Goal: Information Seeking & Learning: Learn about a topic

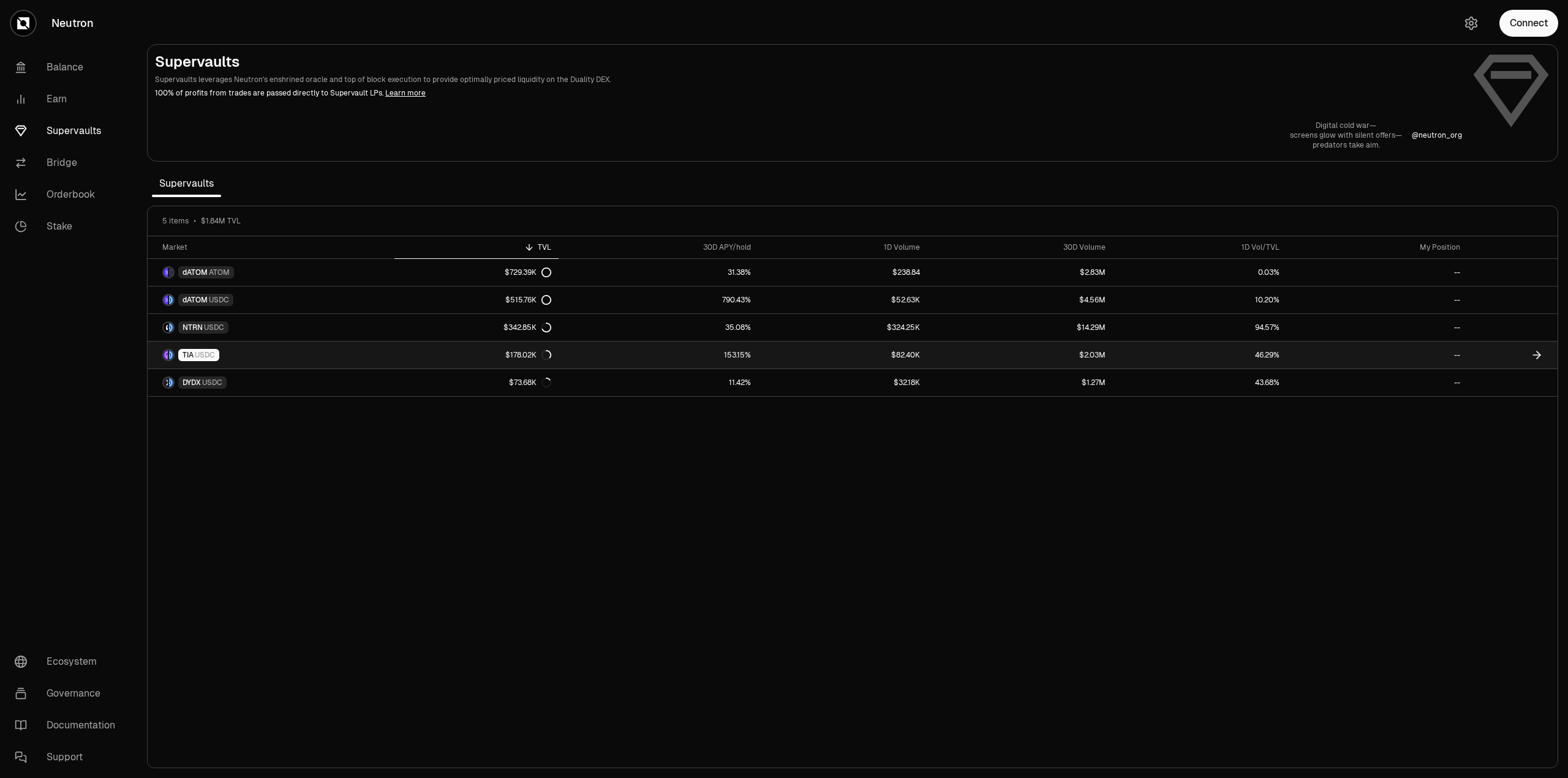
click at [729, 357] on link "153.15%" at bounding box center [658, 355] width 199 height 27
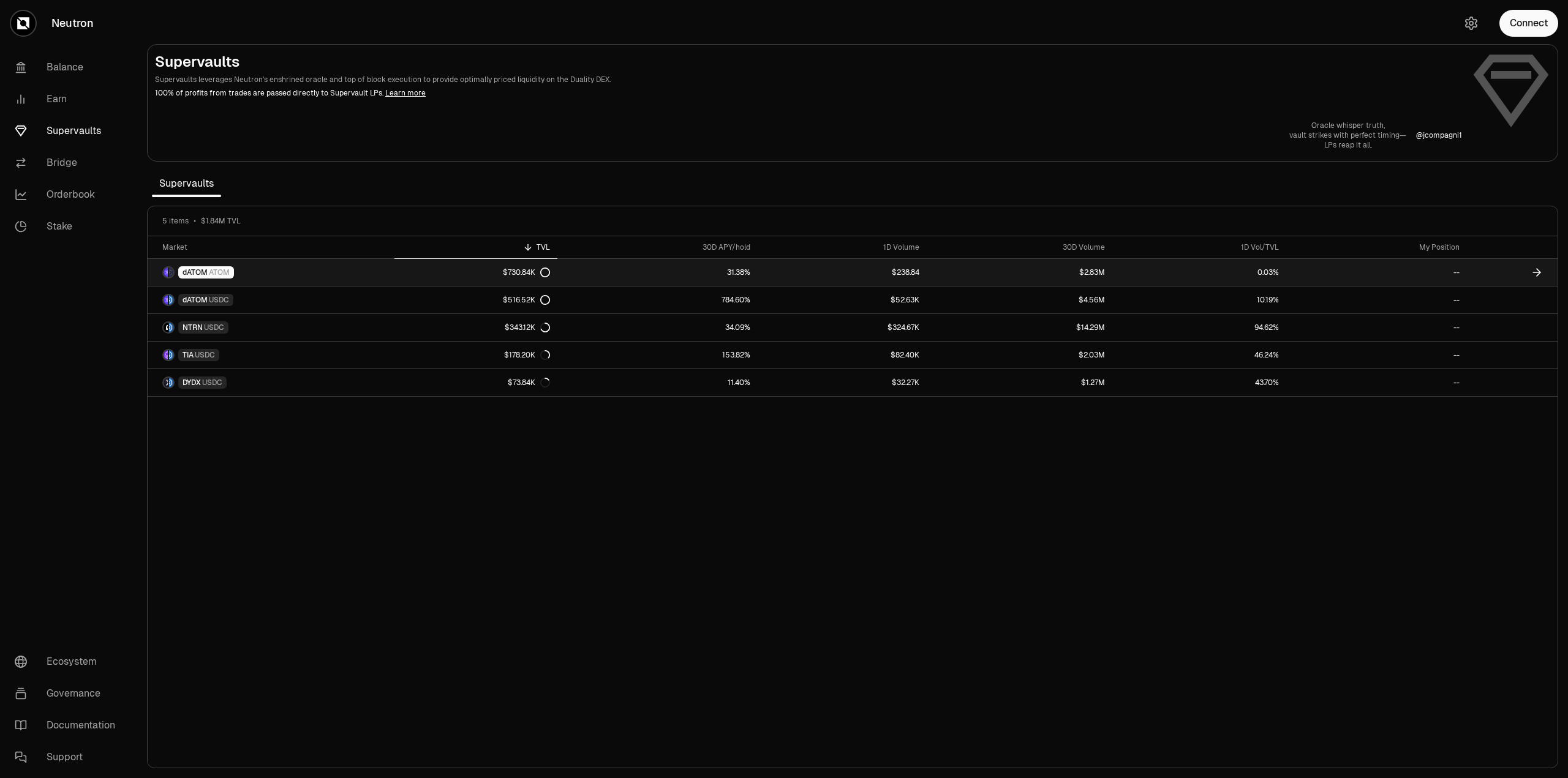
click at [511, 266] on link "$730.84K" at bounding box center [475, 273] width 163 height 27
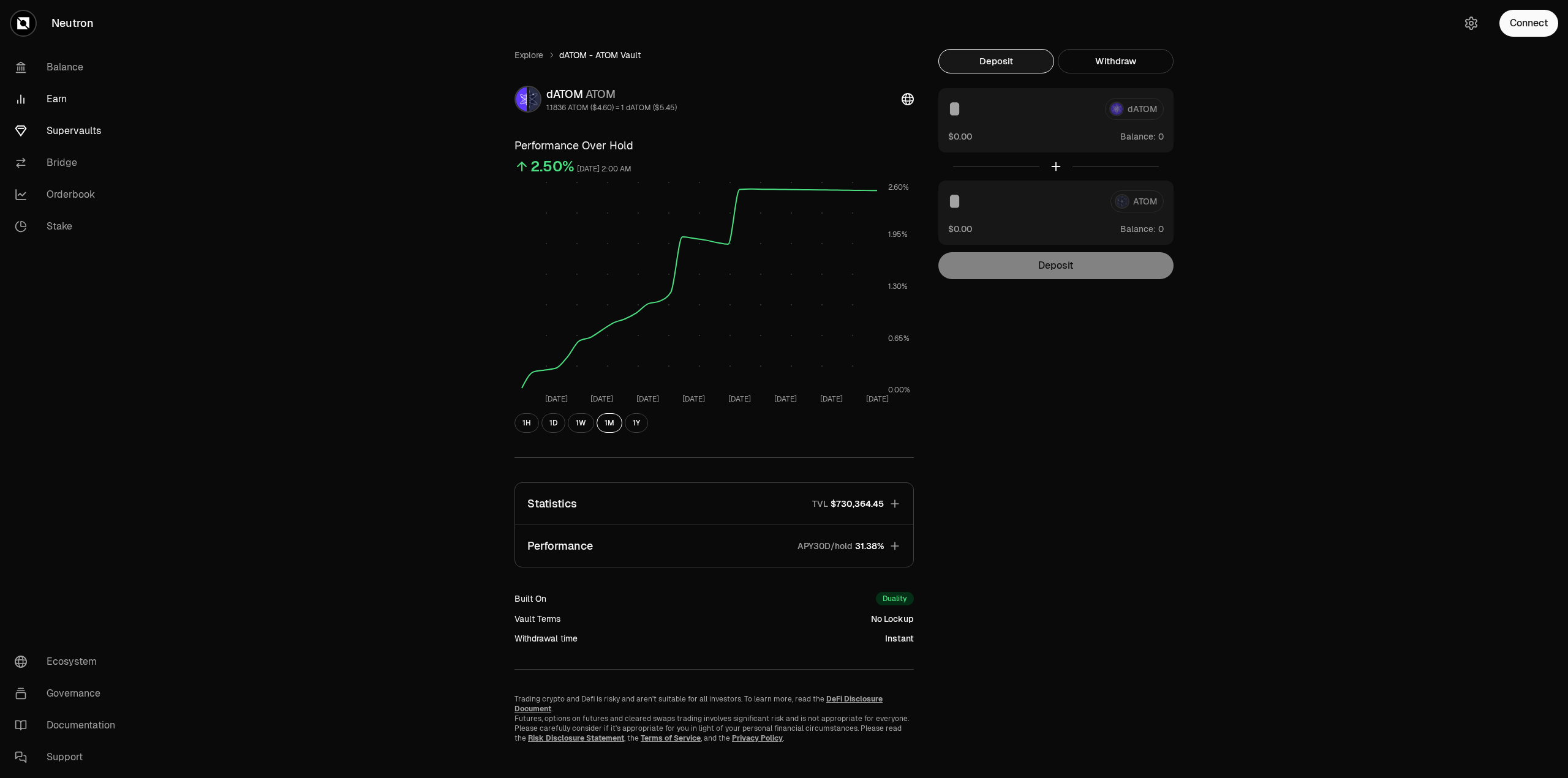
click at [55, 105] on link "Earn" at bounding box center [68, 99] width 128 height 32
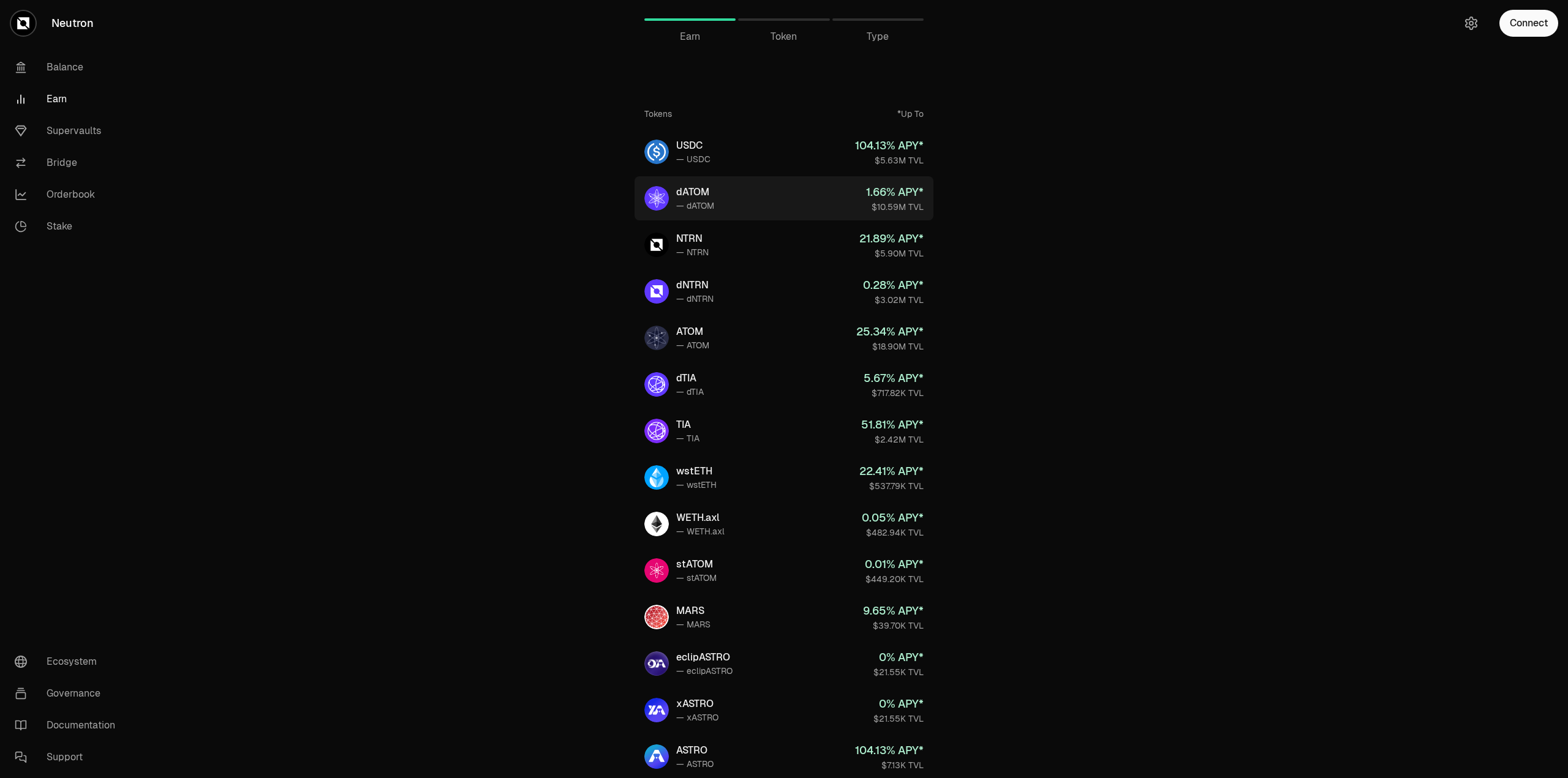
click at [887, 193] on div "1.66 % APY*" at bounding box center [894, 193] width 58 height 17
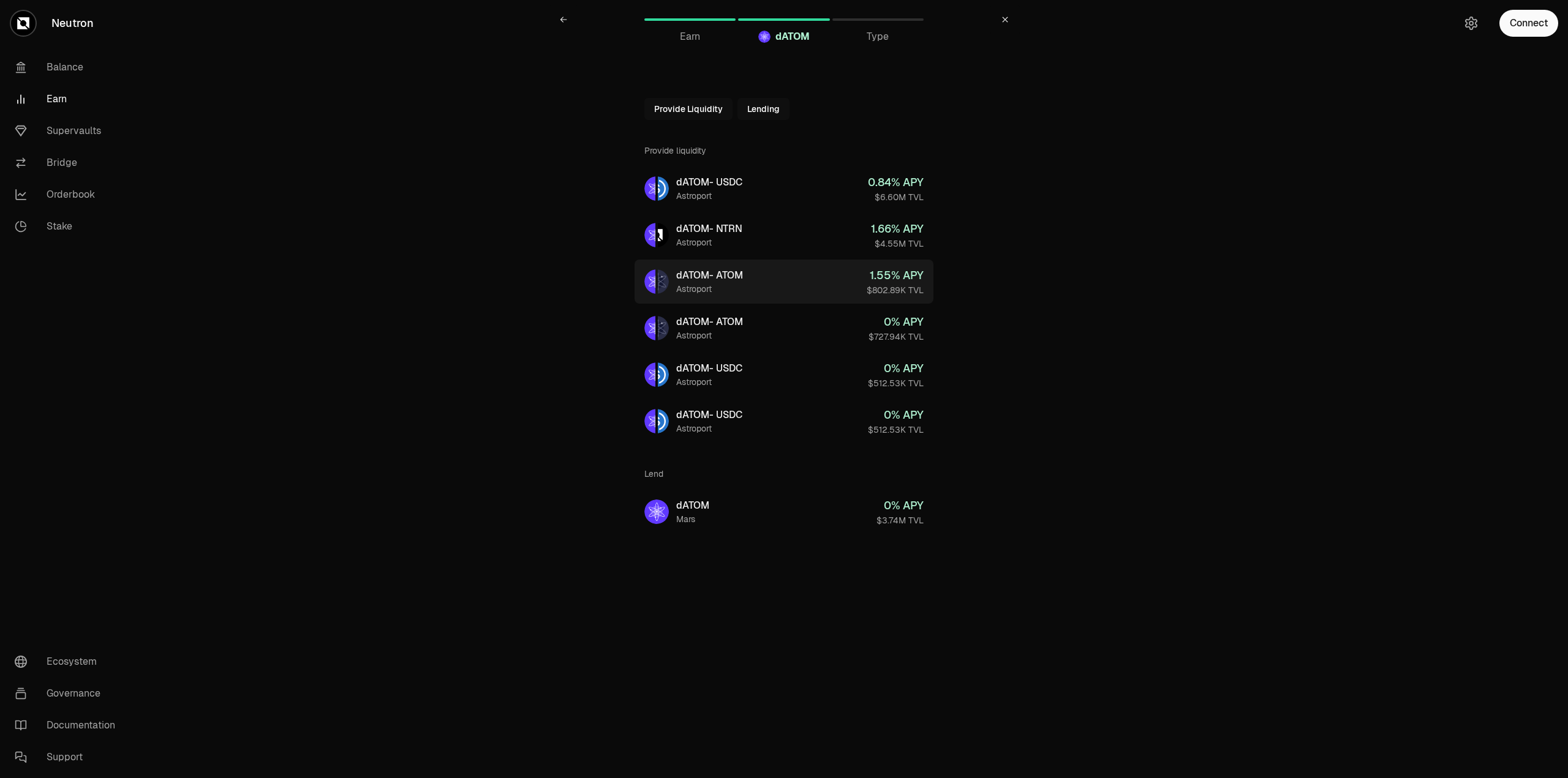
click at [808, 281] on link "dATOM - ATOM Astroport 1.55 % APY $802.89K TVL" at bounding box center [784, 282] width 299 height 44
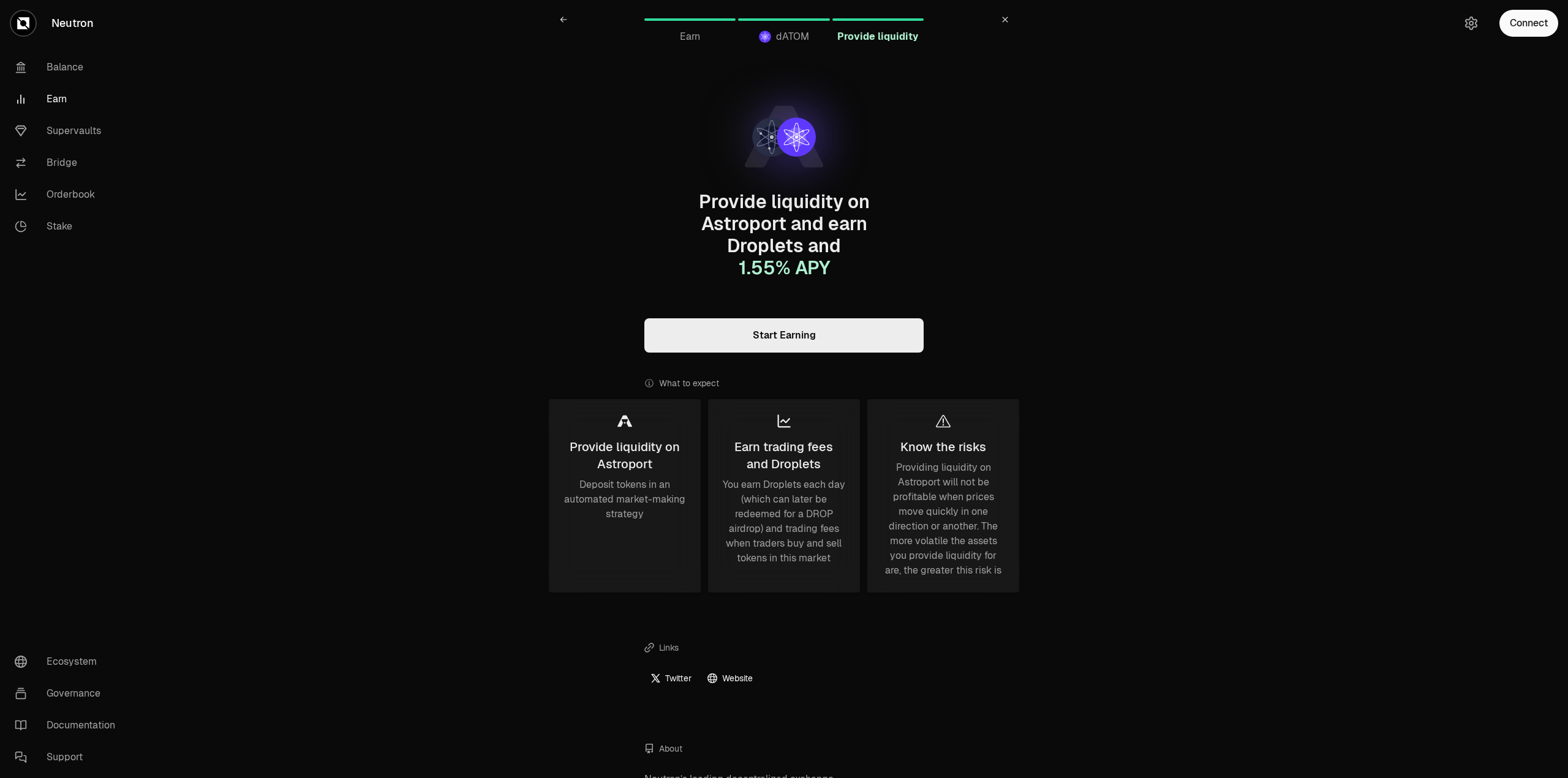
click at [811, 339] on link "Start Earning" at bounding box center [784, 335] width 279 height 34
click at [53, 228] on link "Stake" at bounding box center [68, 226] width 128 height 32
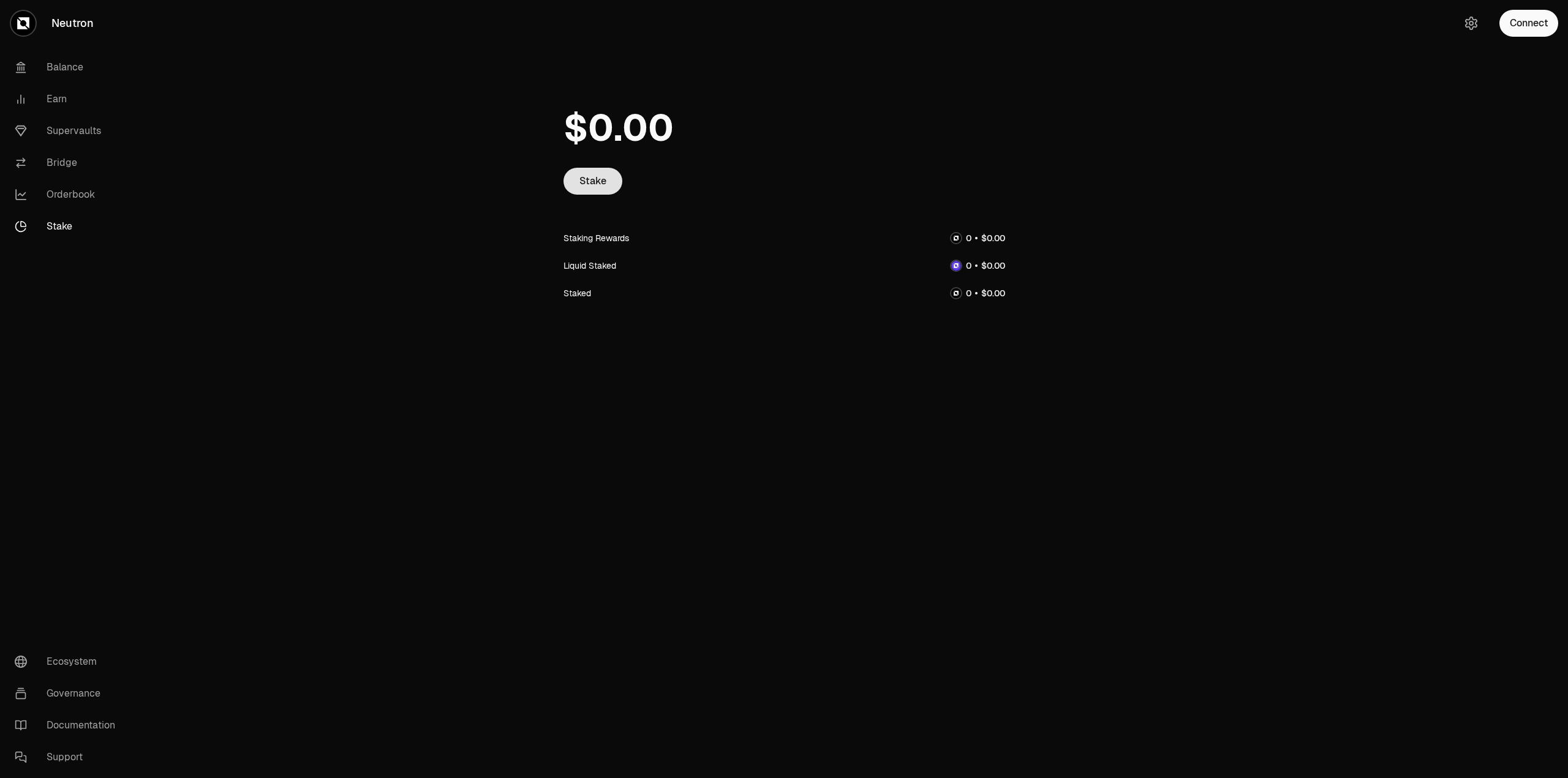
click at [590, 187] on link "Stake" at bounding box center [593, 181] width 59 height 27
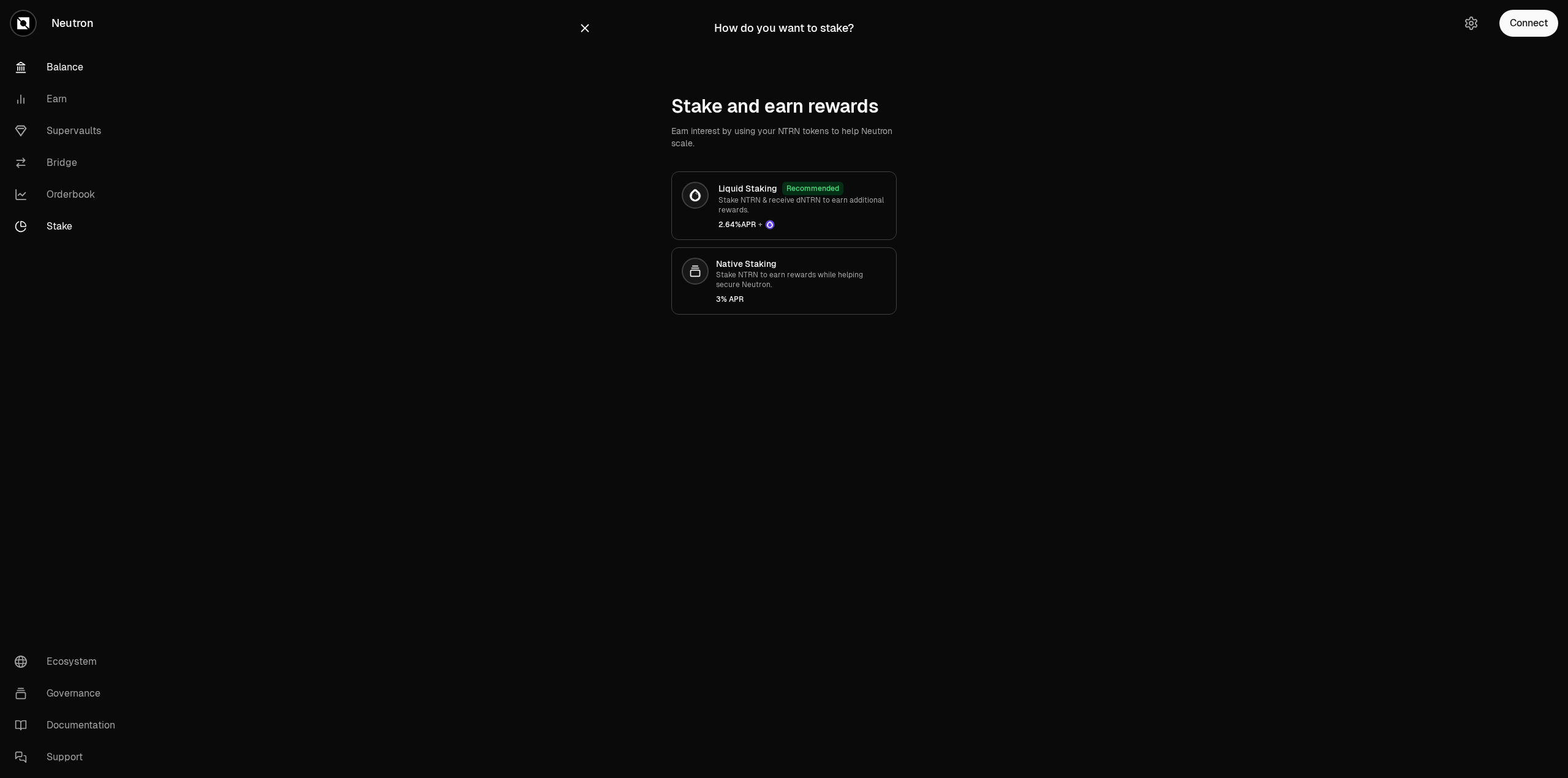
click at [52, 75] on link "Balance" at bounding box center [68, 67] width 128 height 32
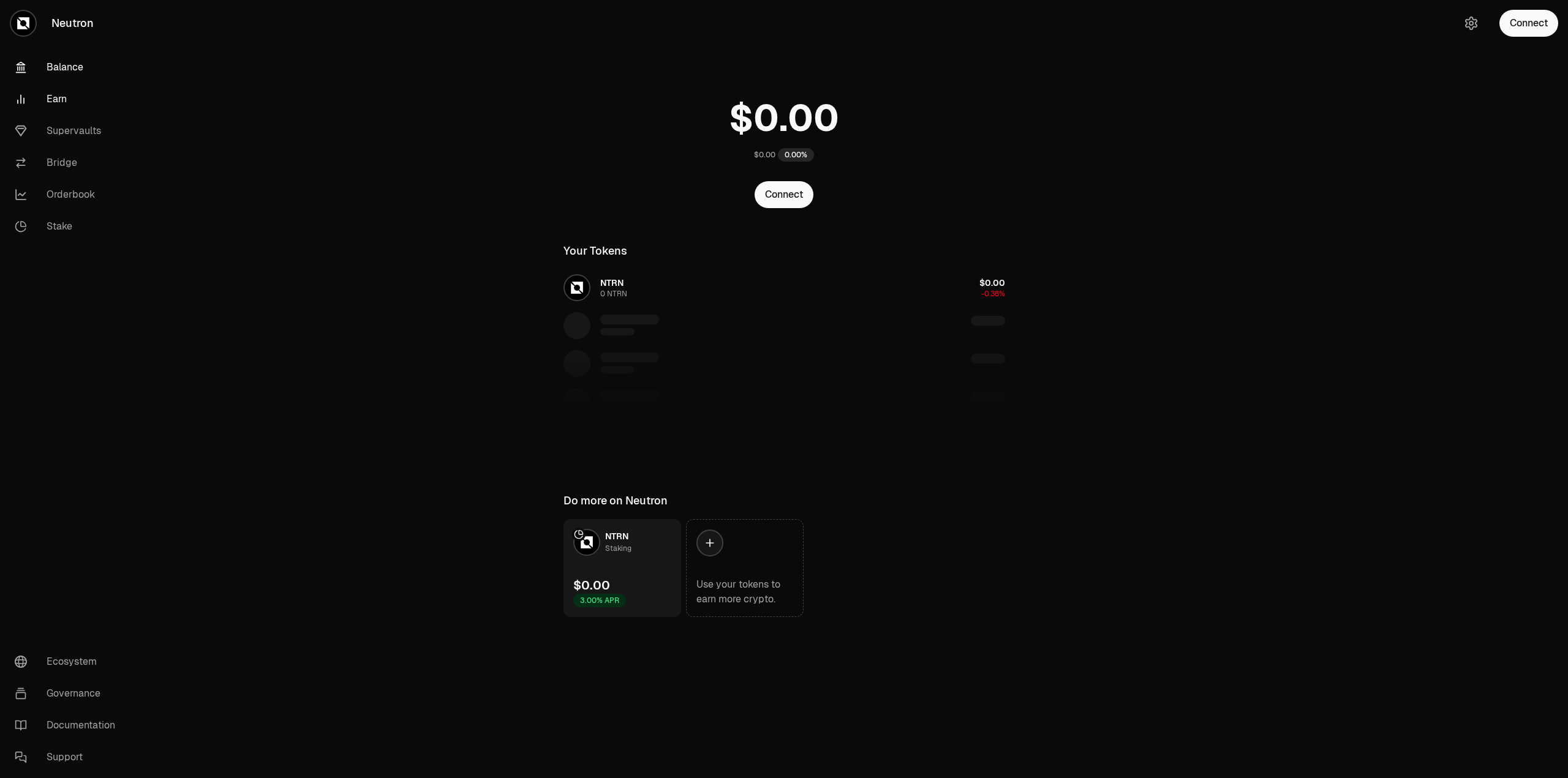
click at [66, 99] on link "Earn" at bounding box center [68, 99] width 128 height 32
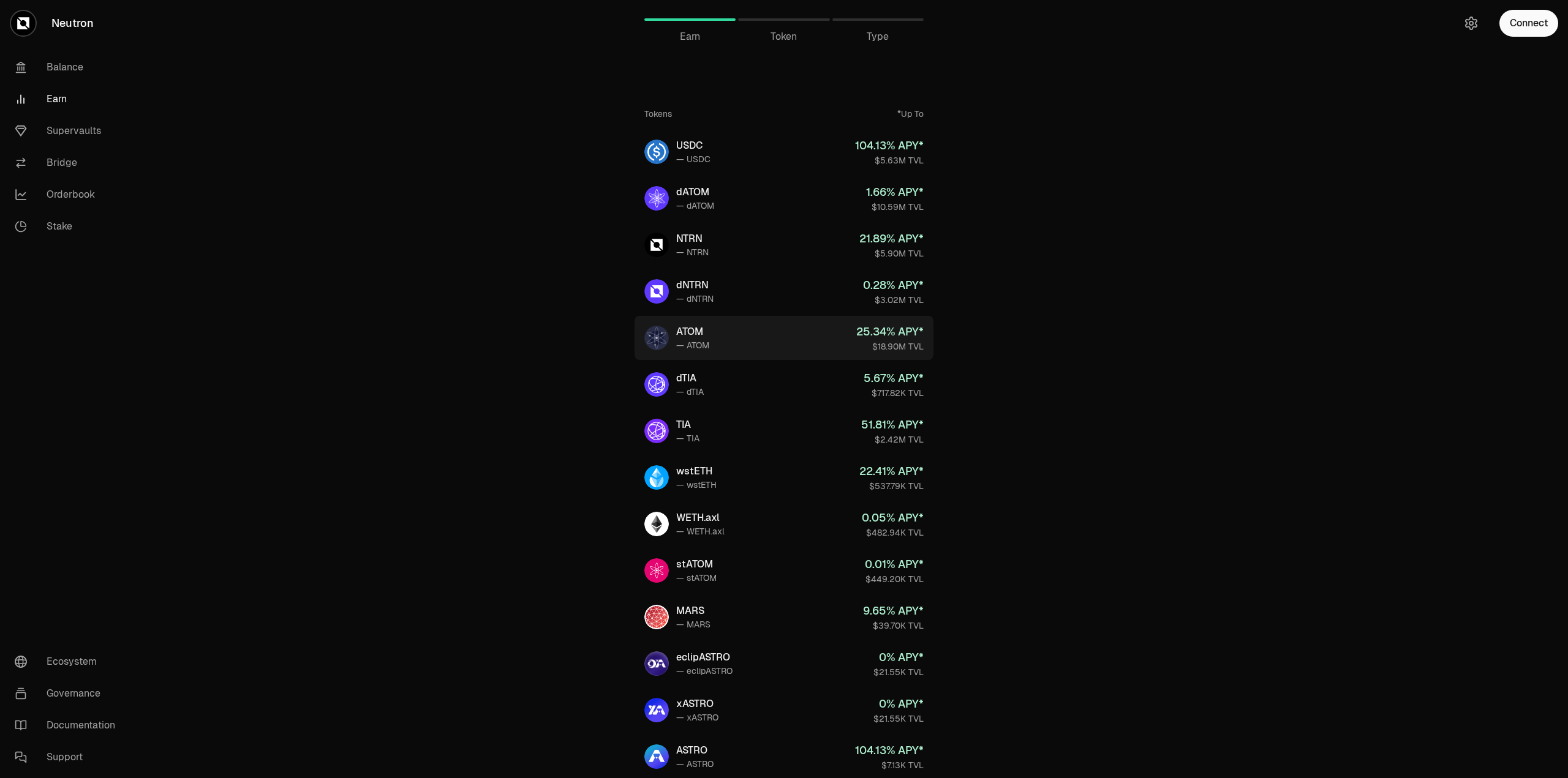
click at [692, 334] on div "ATOM" at bounding box center [692, 332] width 33 height 15
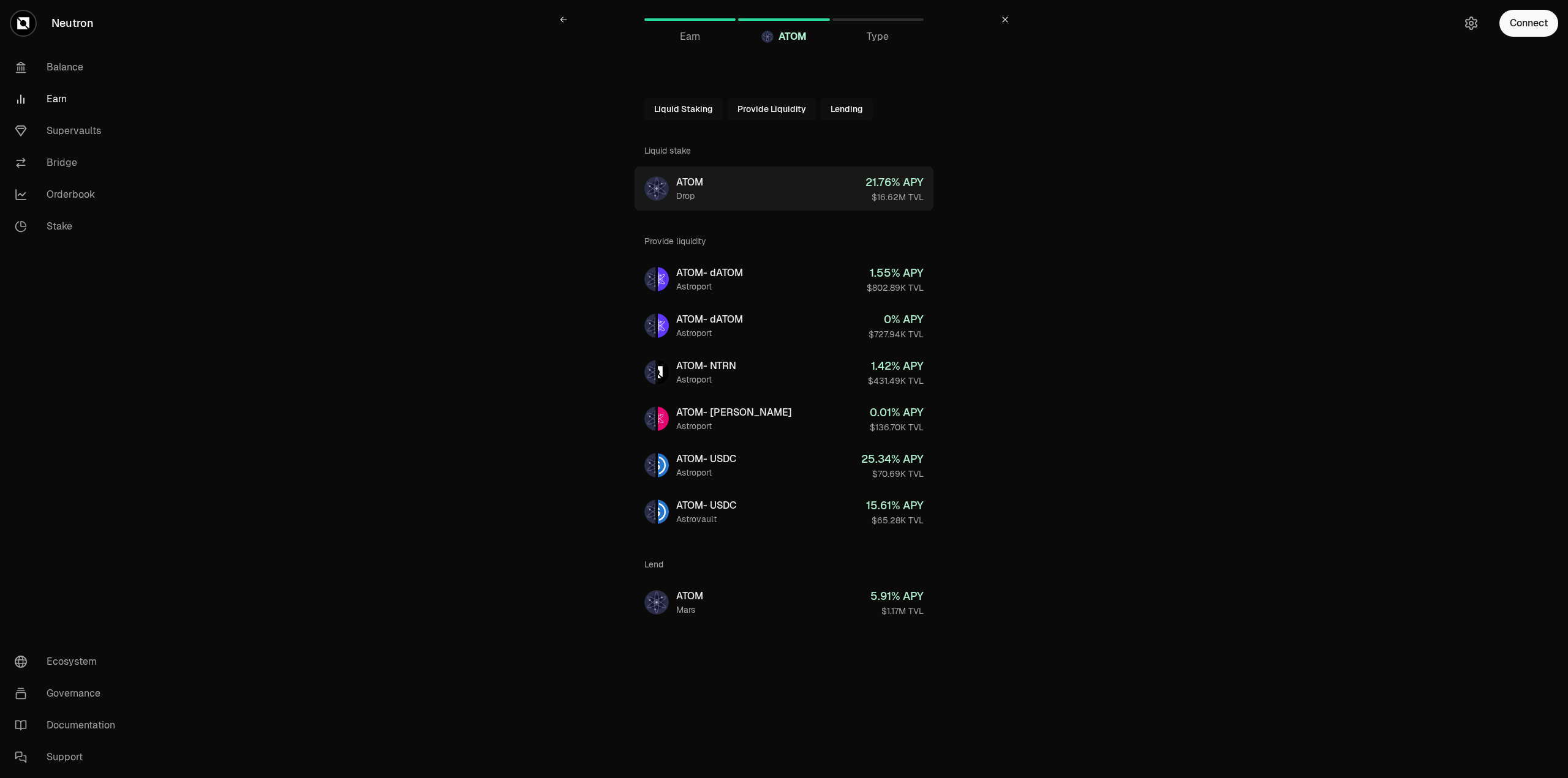
click at [664, 201] on link "ATOM Drop 21.76 % APY $16.62M TVL" at bounding box center [784, 189] width 299 height 44
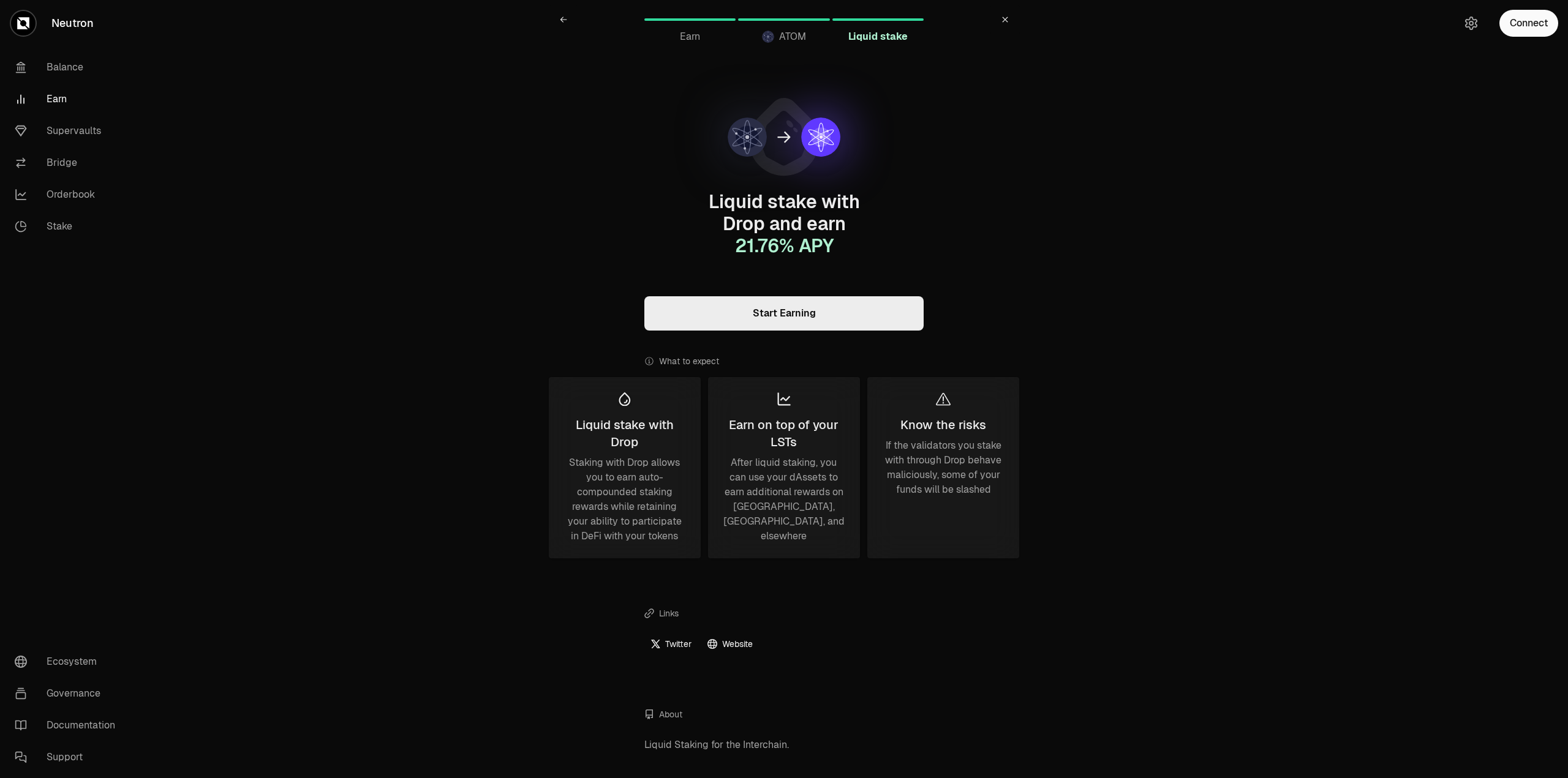
scroll to position [31, 0]
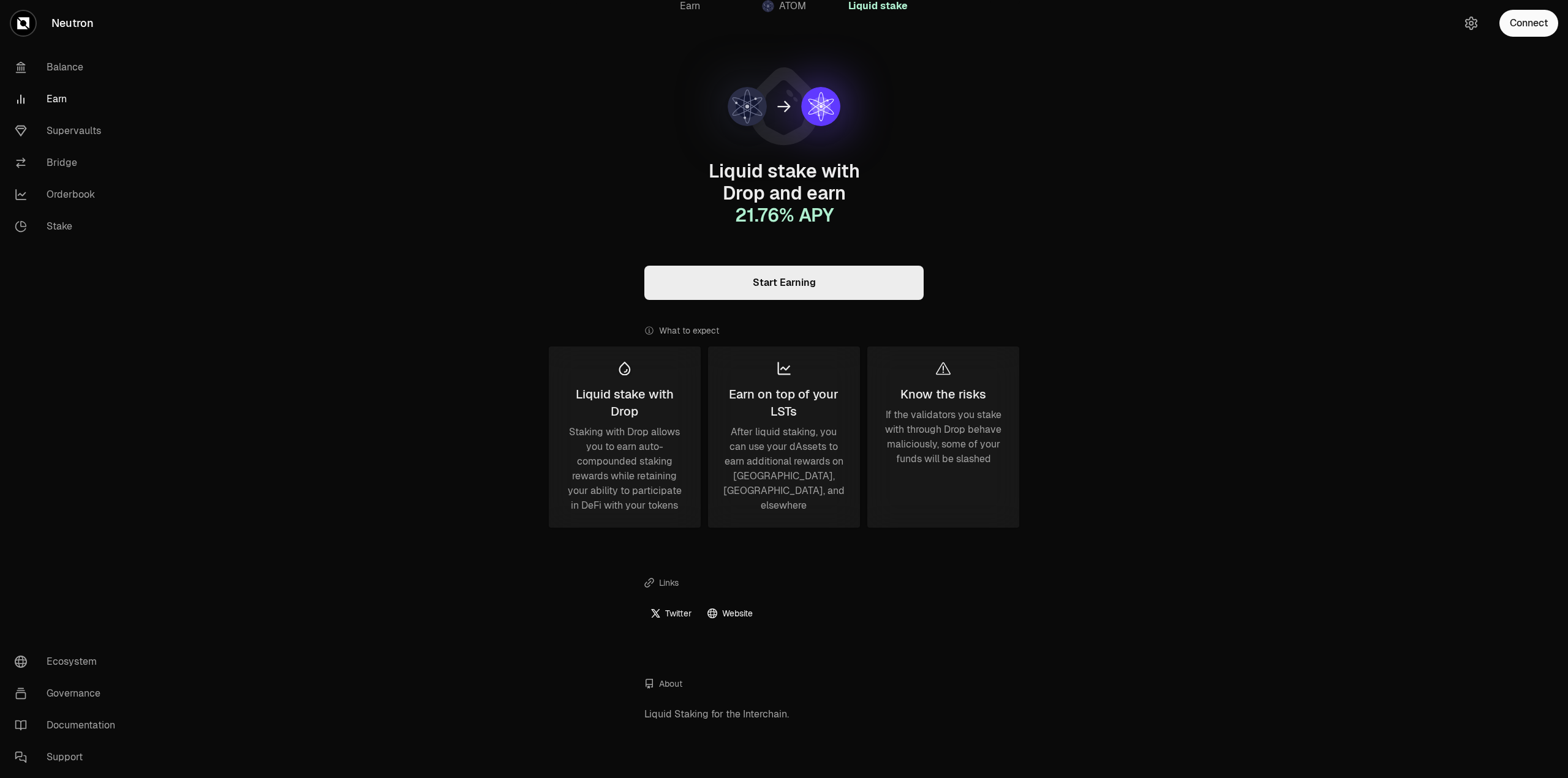
click at [766, 296] on link "Start Earning" at bounding box center [784, 283] width 279 height 34
click at [79, 128] on link "Supervaults" at bounding box center [68, 130] width 128 height 32
